Goal: Task Accomplishment & Management: Use online tool/utility

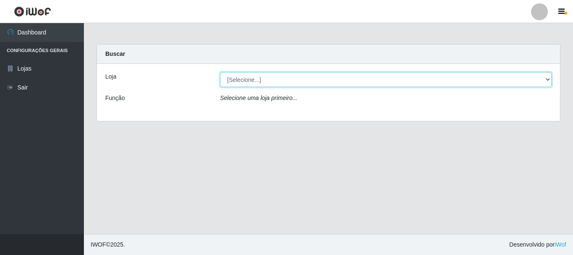
click at [549, 80] on select "[Selecione...] [GEOGRAPHIC_DATA] [GEOGRAPHIC_DATA]" at bounding box center [386, 79] width 332 height 15
select select "64"
click at [220, 72] on select "[Selecione...] [GEOGRAPHIC_DATA] [GEOGRAPHIC_DATA]" at bounding box center [386, 79] width 332 height 15
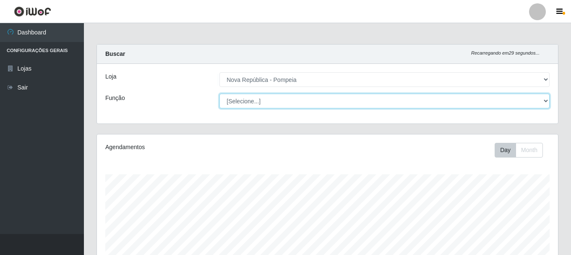
scroll to position [174, 461]
click at [547, 98] on select "[Selecione...] Balconista Operador de Caixa Recepcionista Repositor" at bounding box center [384, 101] width 330 height 15
select select "22"
click at [219, 94] on select "[Selecione...] Balconista Operador de Caixa Recepcionista Repositor" at bounding box center [384, 101] width 330 height 15
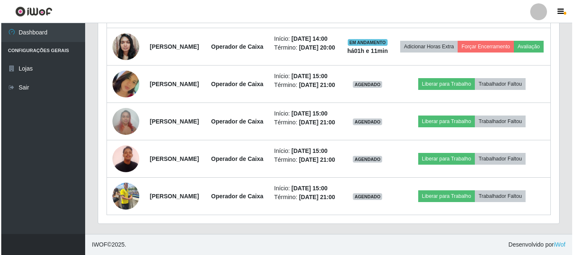
scroll to position [474, 0]
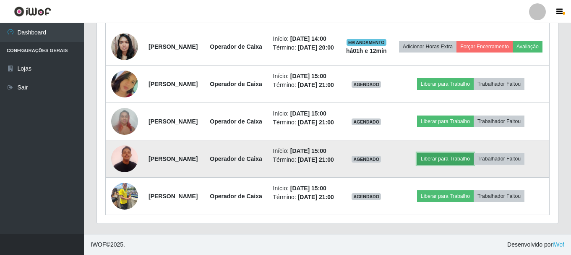
click at [472, 164] on button "Liberar para Trabalho" at bounding box center [445, 159] width 57 height 12
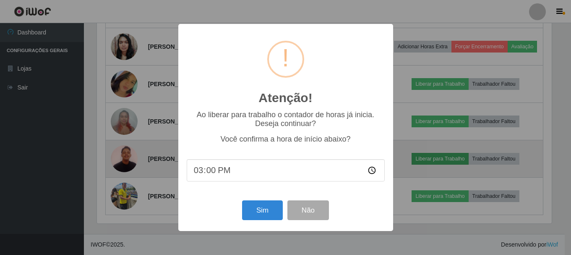
scroll to position [174, 457]
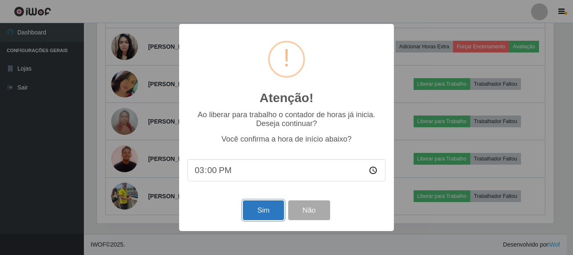
click at [266, 214] on button "Sim" at bounding box center [263, 210] width 41 height 20
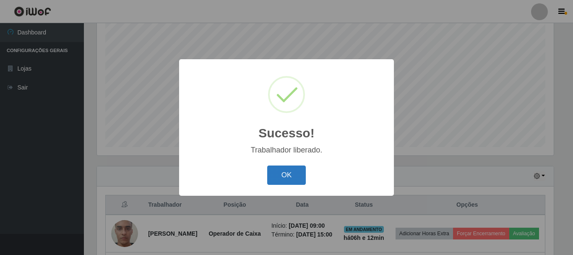
click at [292, 178] on button "OK" at bounding box center [286, 175] width 39 height 20
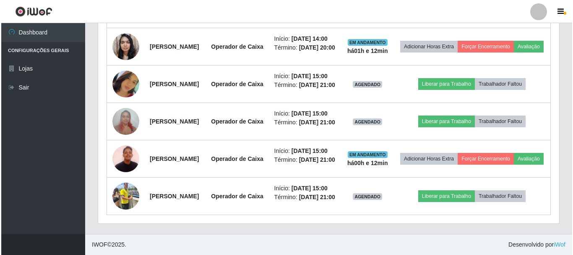
scroll to position [520, 0]
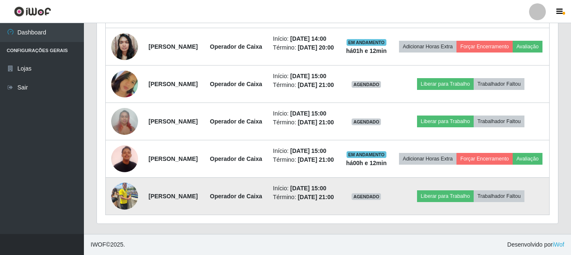
click at [124, 186] on img at bounding box center [124, 196] width 27 height 36
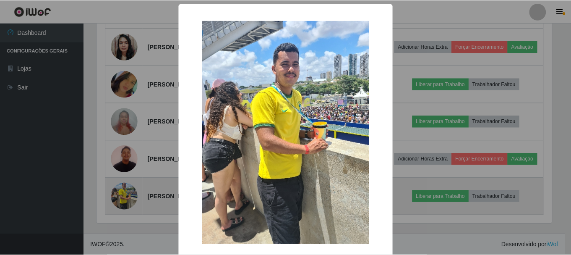
scroll to position [174, 457]
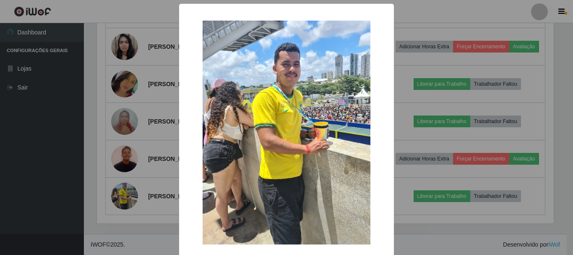
click at [61, 188] on div "× OK Cancel" at bounding box center [286, 127] width 573 height 255
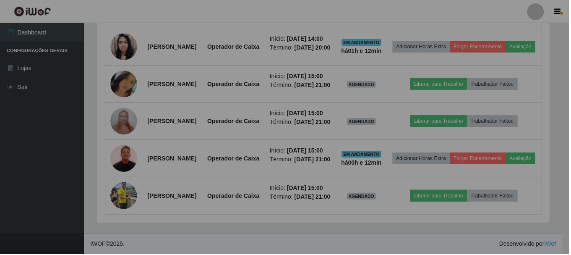
scroll to position [174, 461]
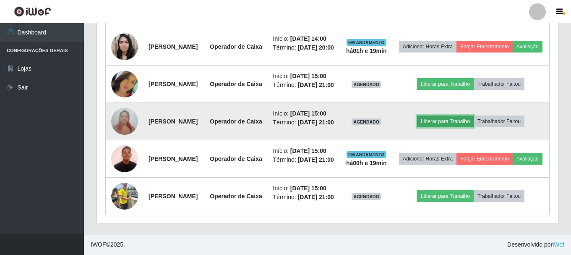
click at [449, 115] on button "Liberar para Trabalho" at bounding box center [445, 121] width 57 height 12
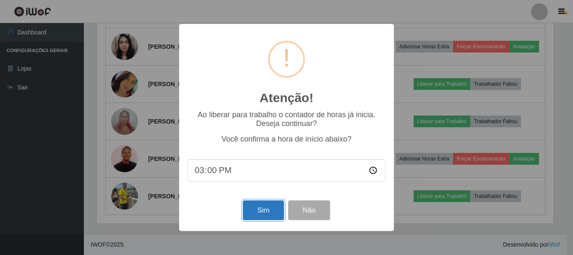
click at [258, 218] on button "Sim" at bounding box center [263, 210] width 41 height 20
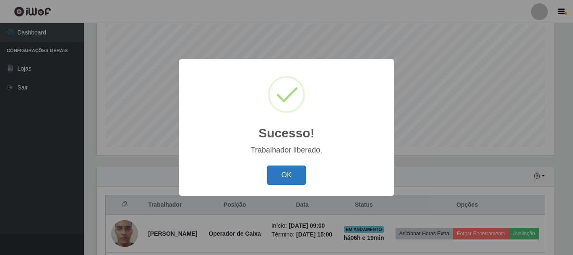
click at [294, 176] on button "OK" at bounding box center [286, 175] width 39 height 20
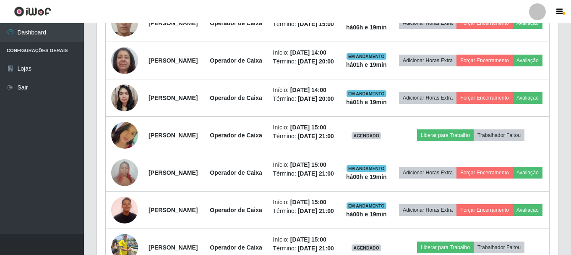
scroll to position [360, 0]
